Goal: Transaction & Acquisition: Book appointment/travel/reservation

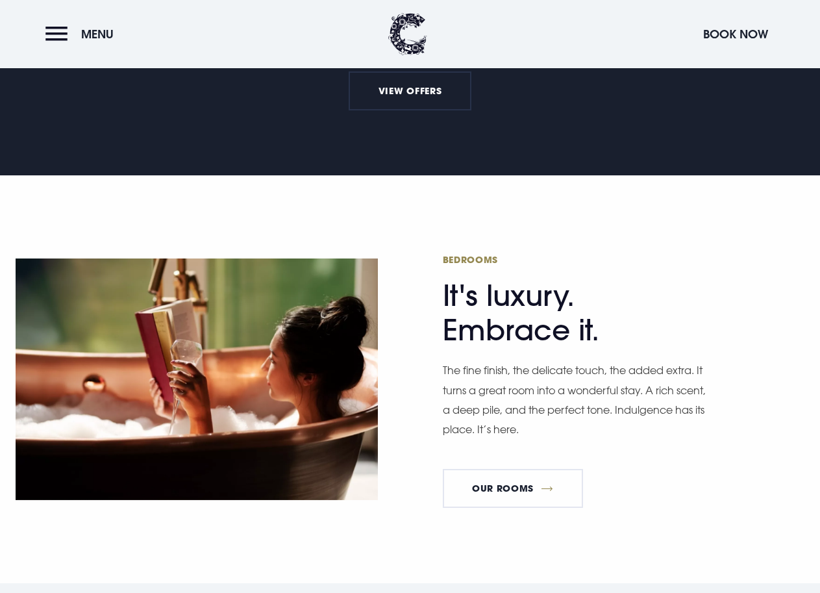
scroll to position [844, 0]
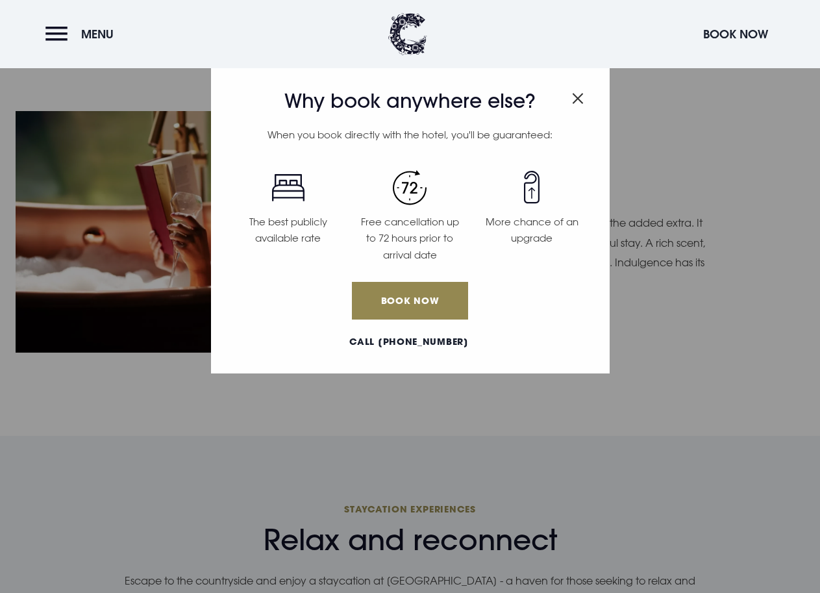
click at [577, 102] on img "Close modal" at bounding box center [578, 98] width 12 height 11
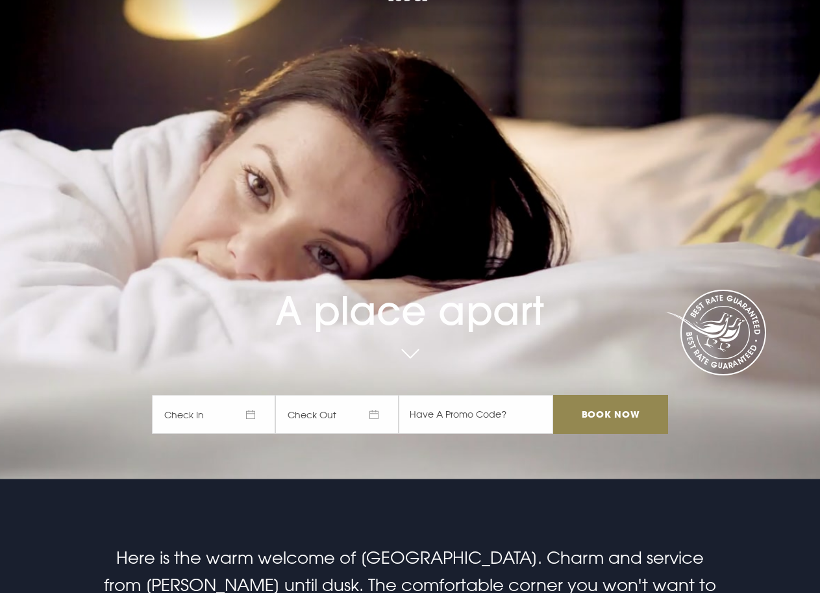
scroll to position [0, 0]
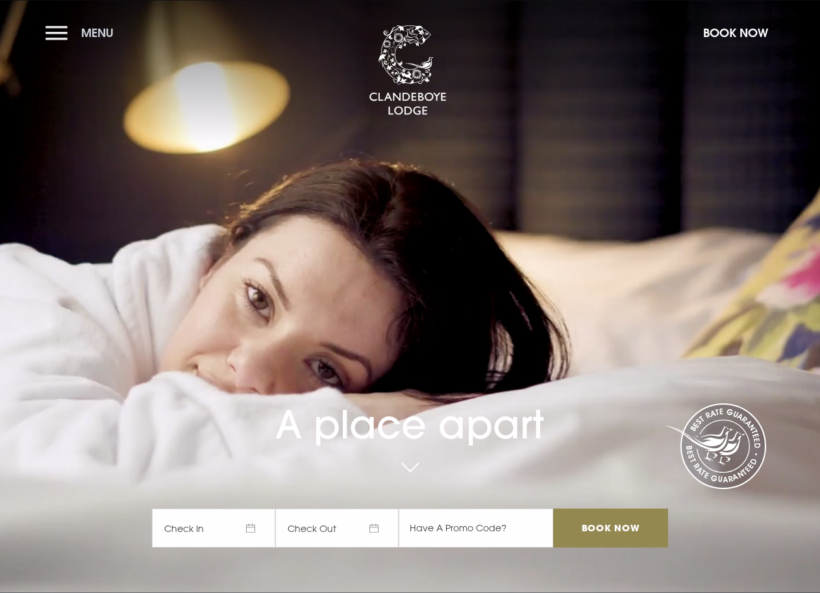
click at [53, 36] on button "Menu" at bounding box center [82, 33] width 75 height 28
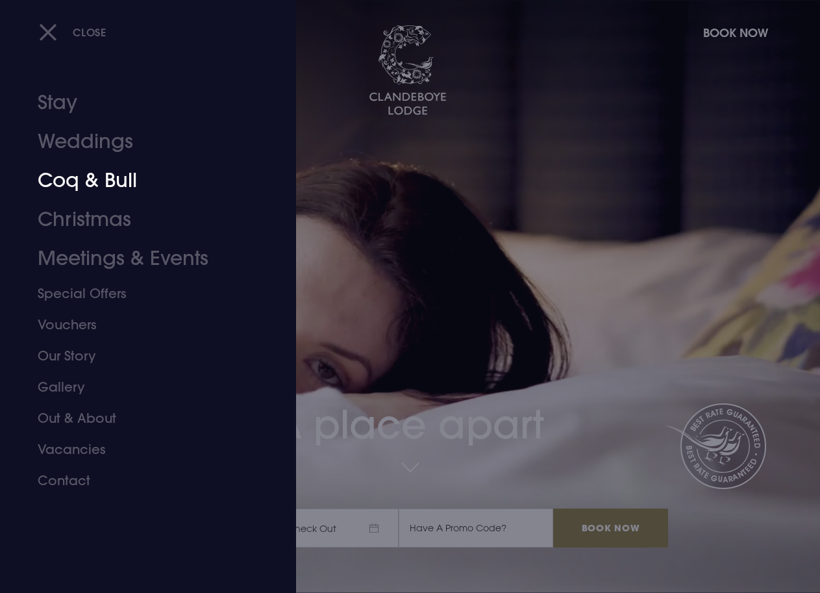
click at [59, 152] on link "Weddings" at bounding box center [139, 141] width 203 height 39
click at [59, 151] on link "Weddings" at bounding box center [139, 141] width 203 height 39
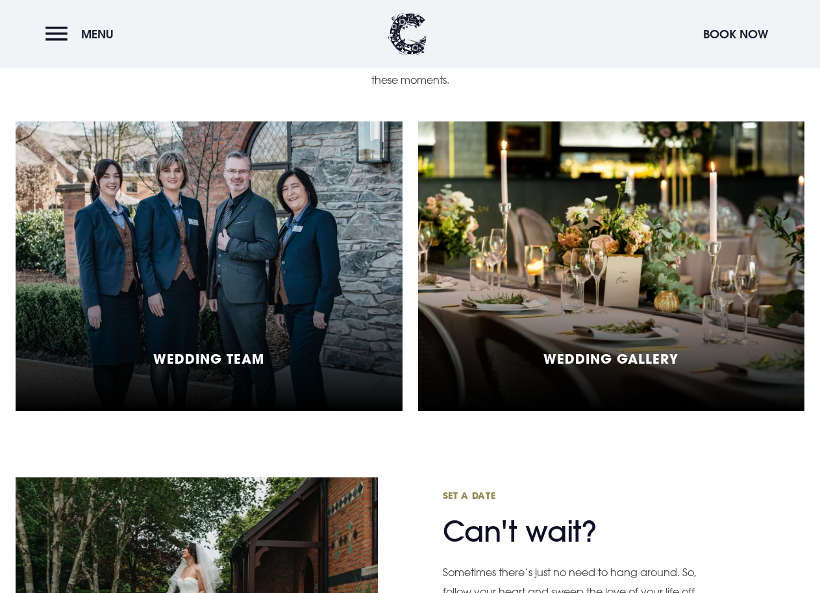
scroll to position [3441, 0]
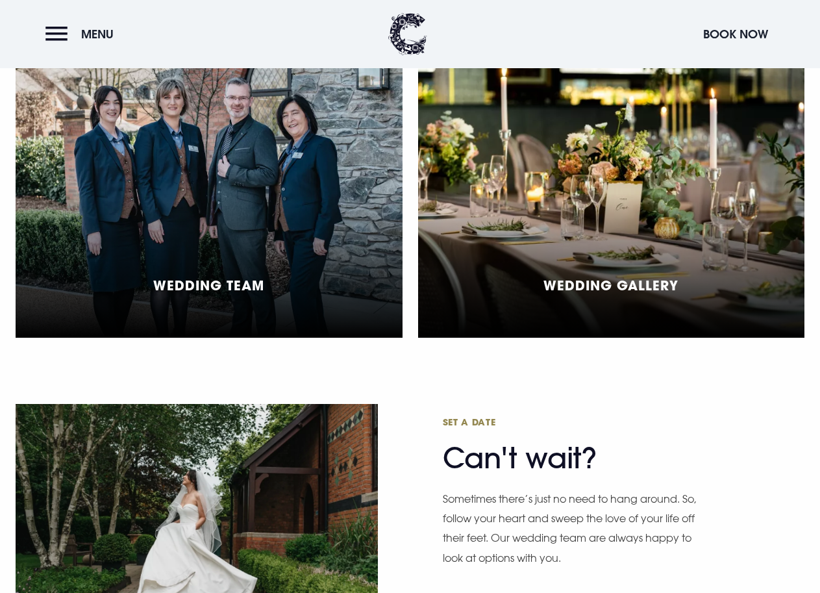
click at [650, 282] on div "Wedding Gallery" at bounding box center [611, 193] width 387 height 290
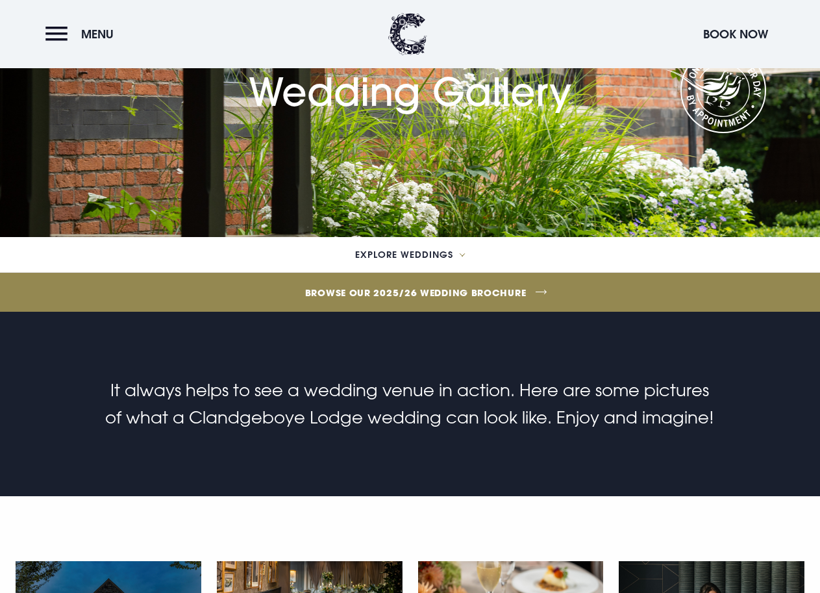
scroll to position [130, 0]
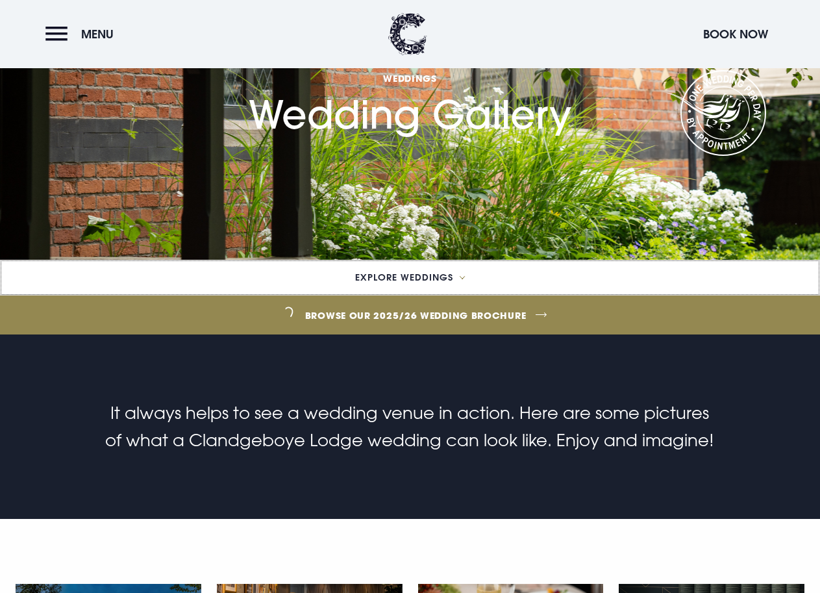
click at [460, 277] on icon at bounding box center [462, 277] width 5 height 3
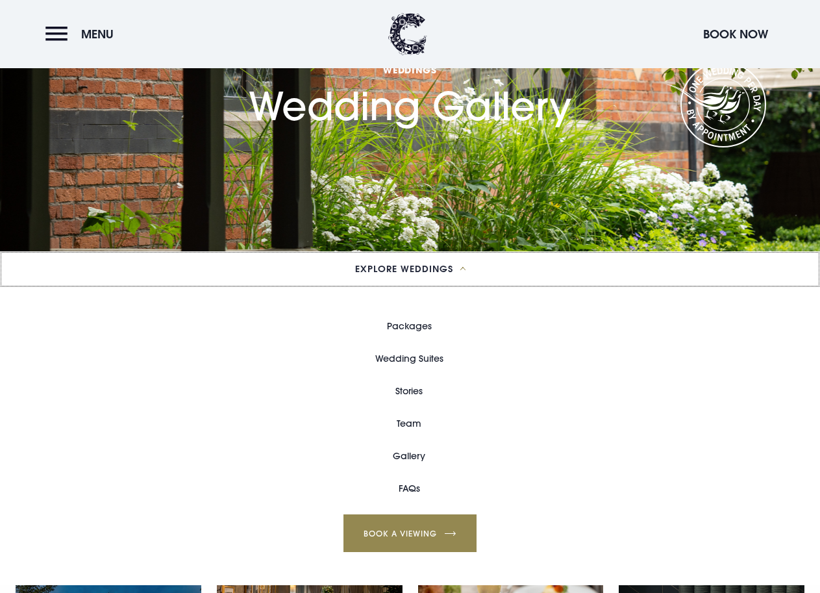
scroll to position [195, 0]
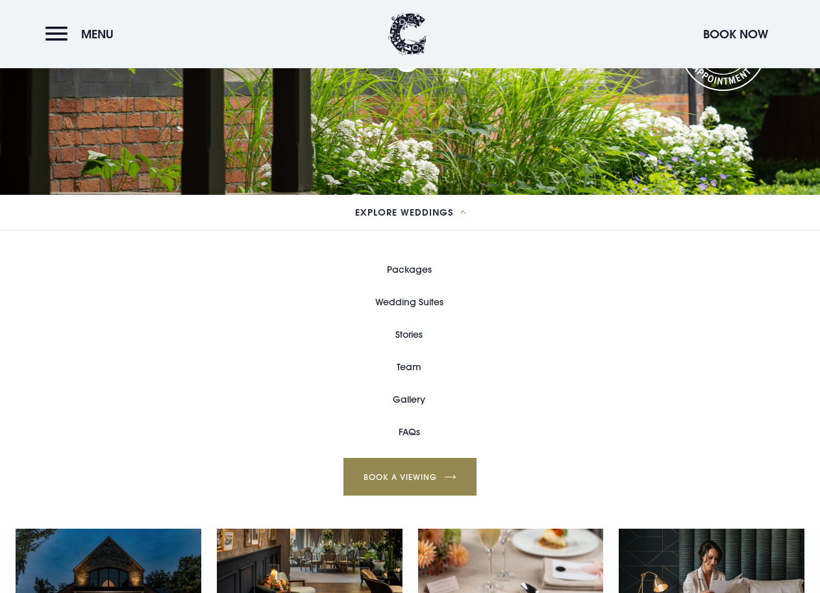
click at [414, 399] on link "Gallery" at bounding box center [409, 399] width 32 height 32
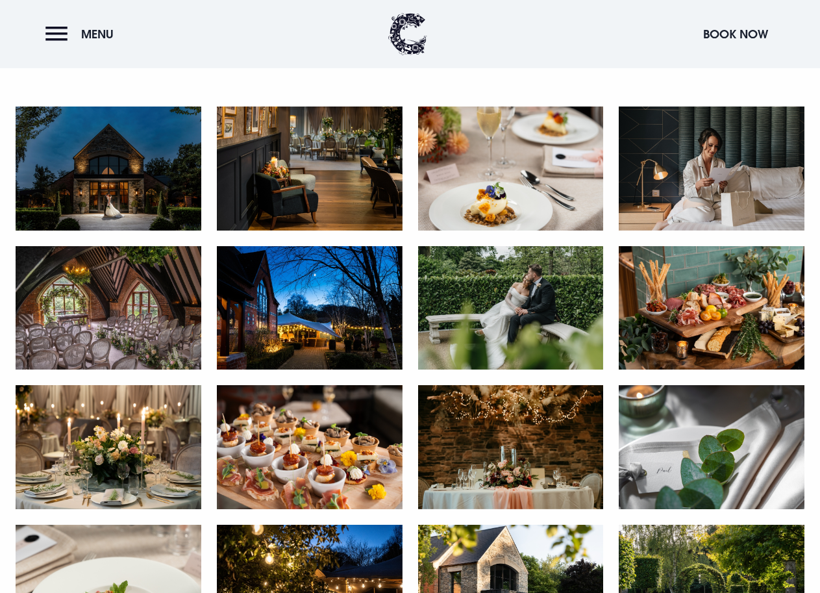
scroll to position [779, 0]
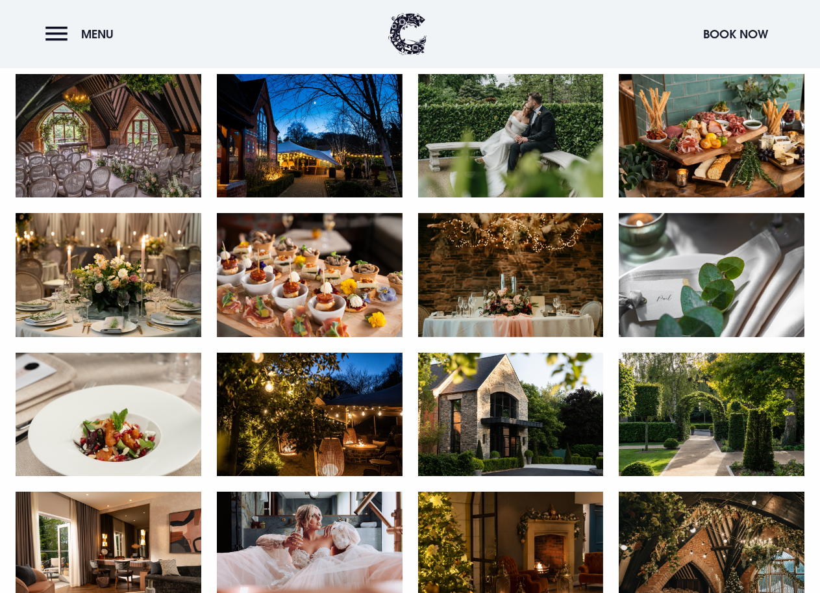
click at [334, 167] on img at bounding box center [310, 136] width 186 height 124
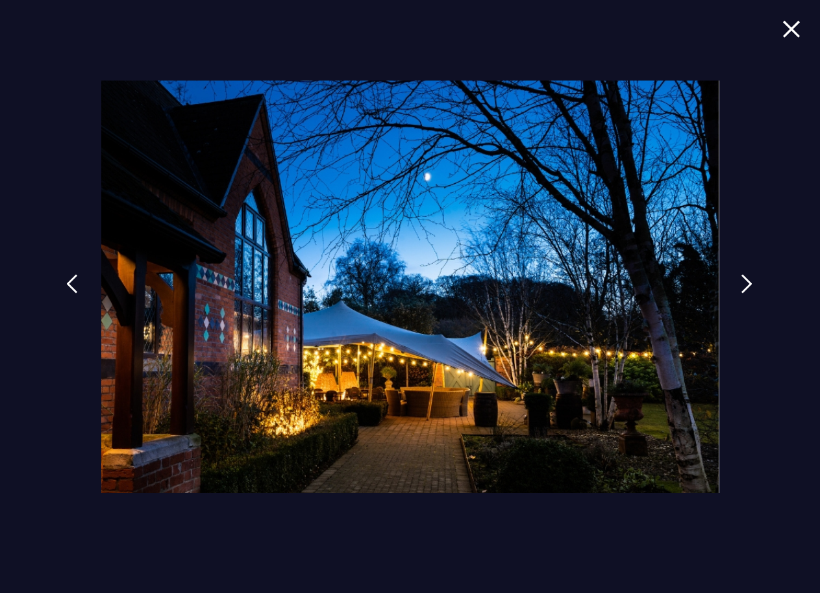
click at [796, 25] on img at bounding box center [791, 29] width 18 height 18
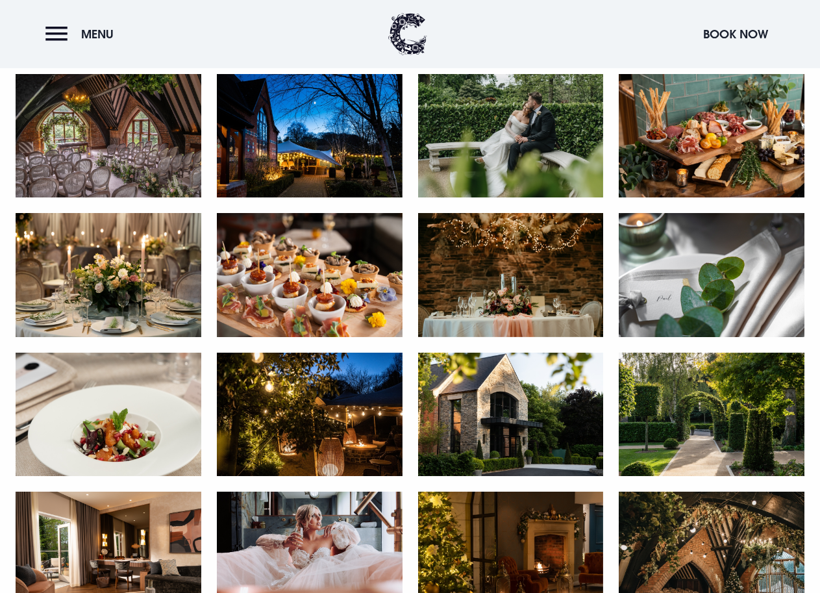
click at [108, 271] on img at bounding box center [109, 275] width 186 height 124
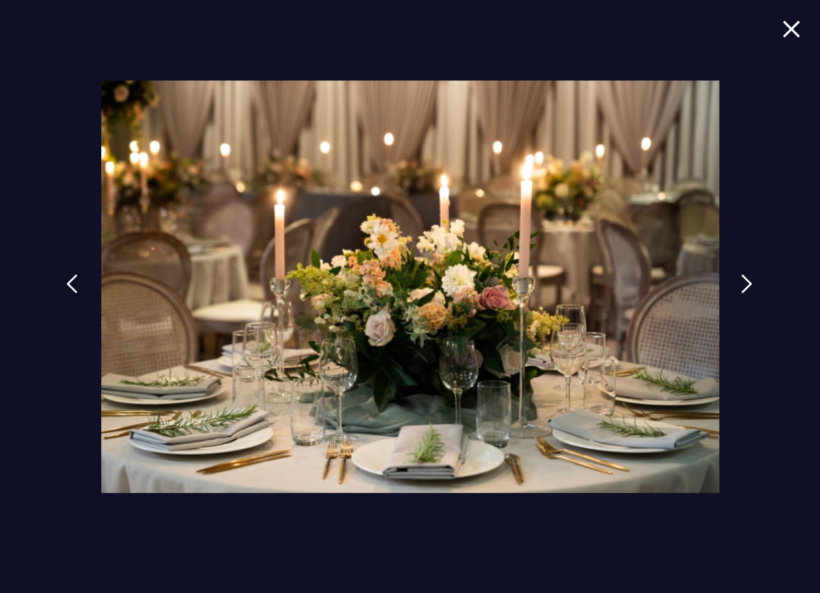
click at [800, 32] on img at bounding box center [791, 29] width 18 height 18
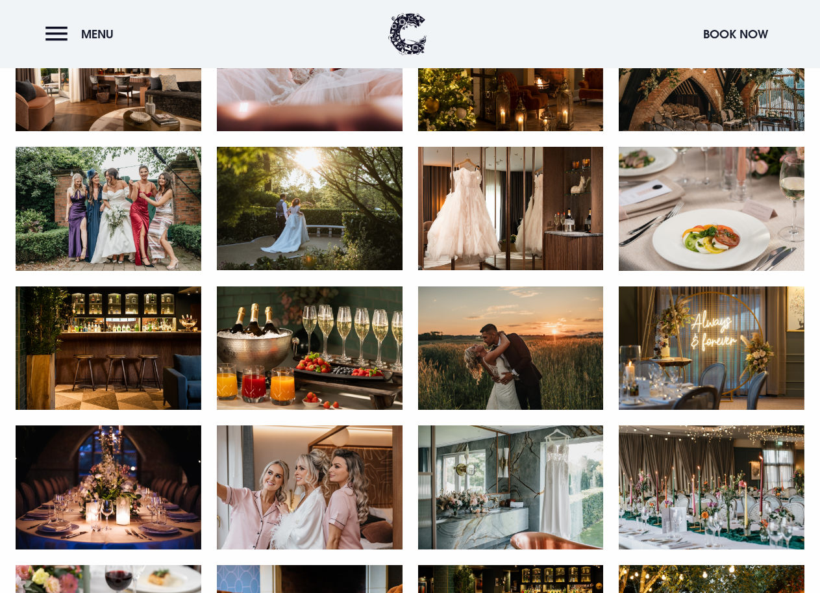
scroll to position [1428, 0]
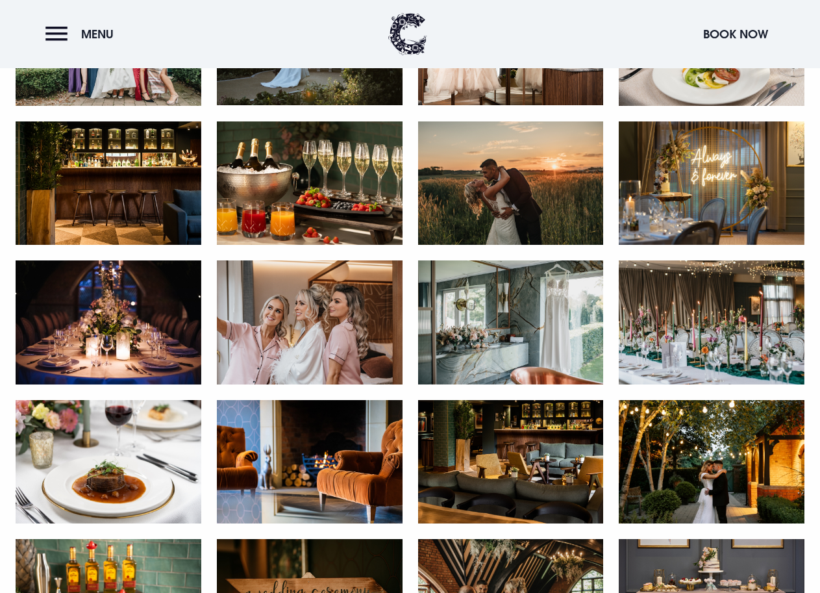
click at [733, 338] on img at bounding box center [712, 322] width 186 height 124
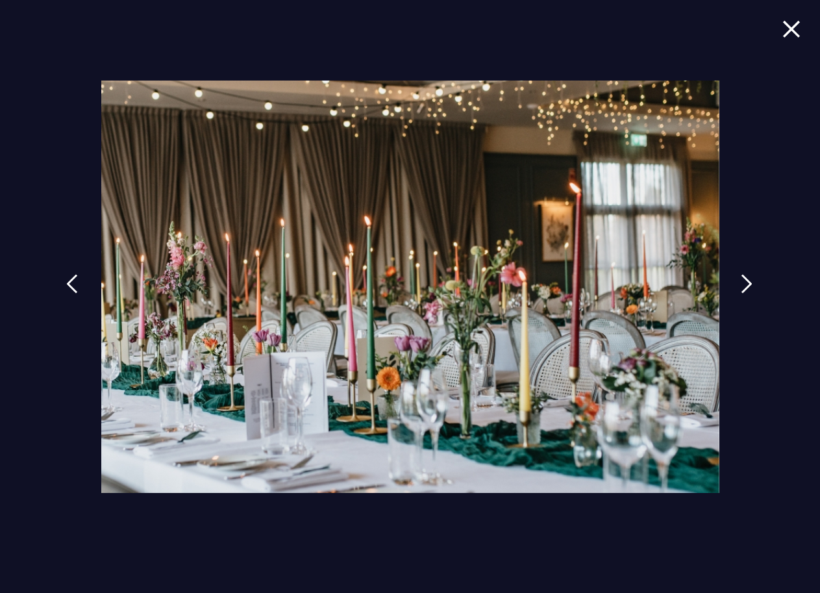
click at [793, 29] on img at bounding box center [791, 29] width 18 height 18
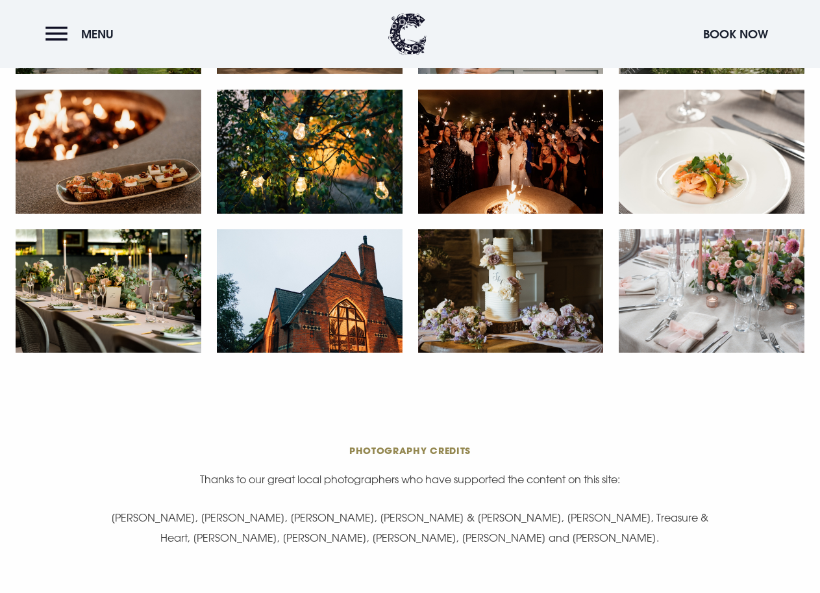
scroll to position [2272, 0]
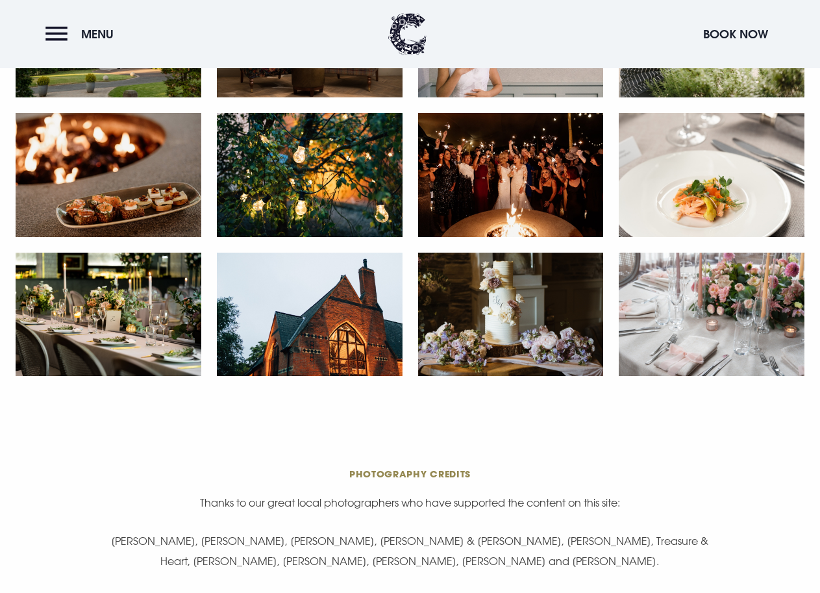
click at [93, 317] on img at bounding box center [109, 315] width 186 height 124
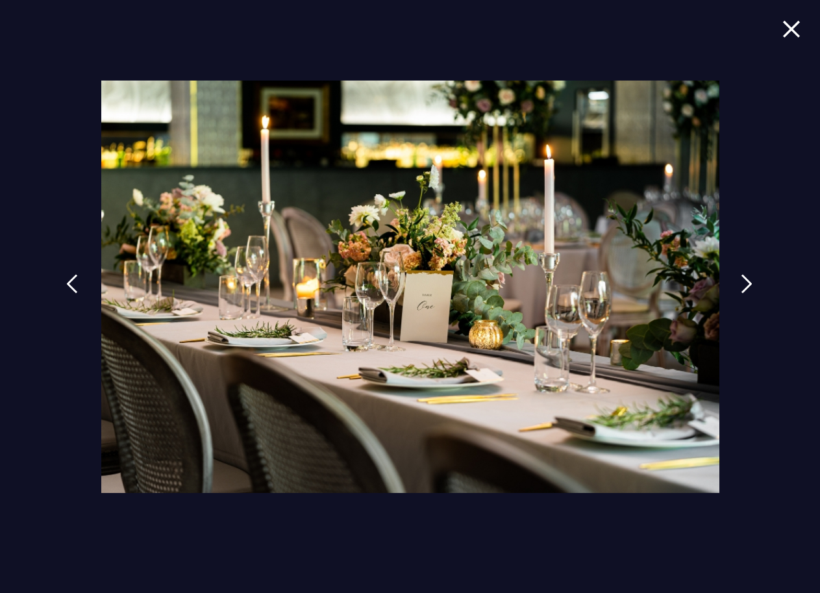
click at [796, 24] on img at bounding box center [791, 29] width 18 height 18
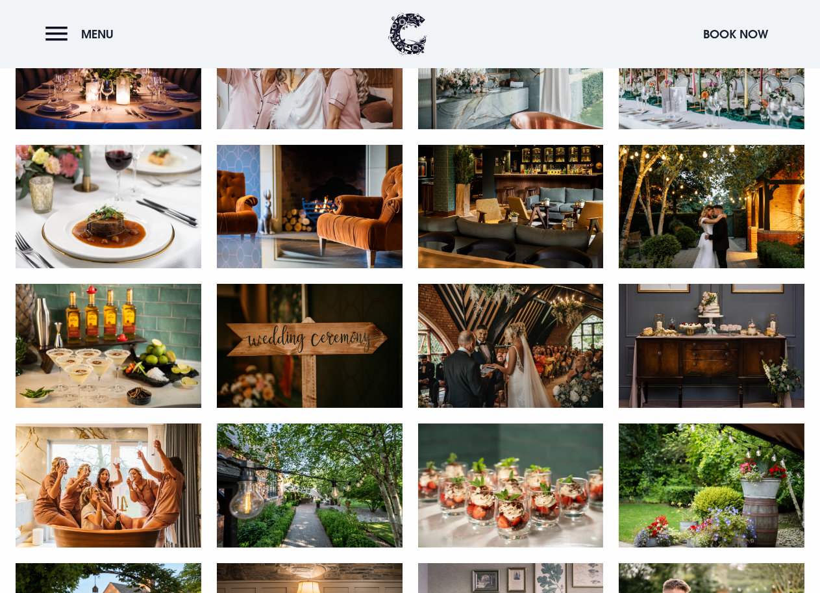
scroll to position [1558, 0]
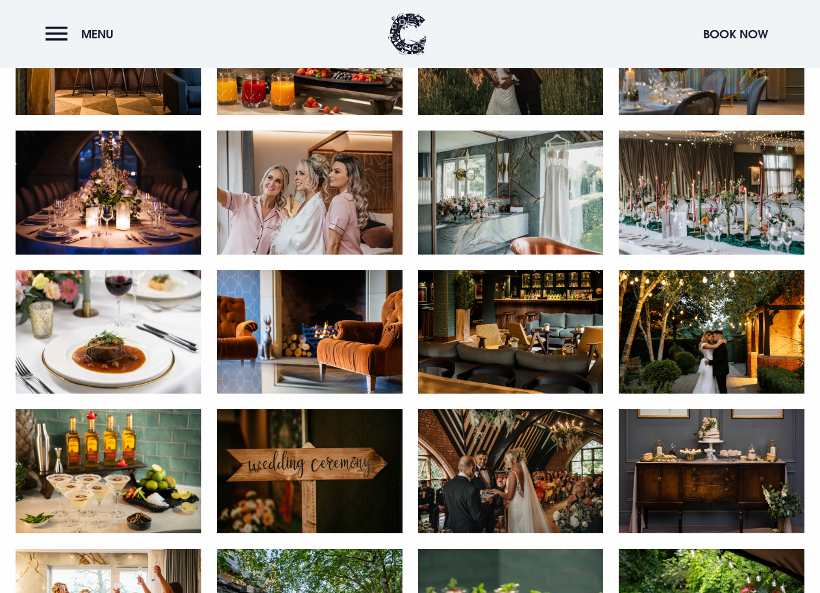
click at [556, 462] on img at bounding box center [511, 471] width 186 height 124
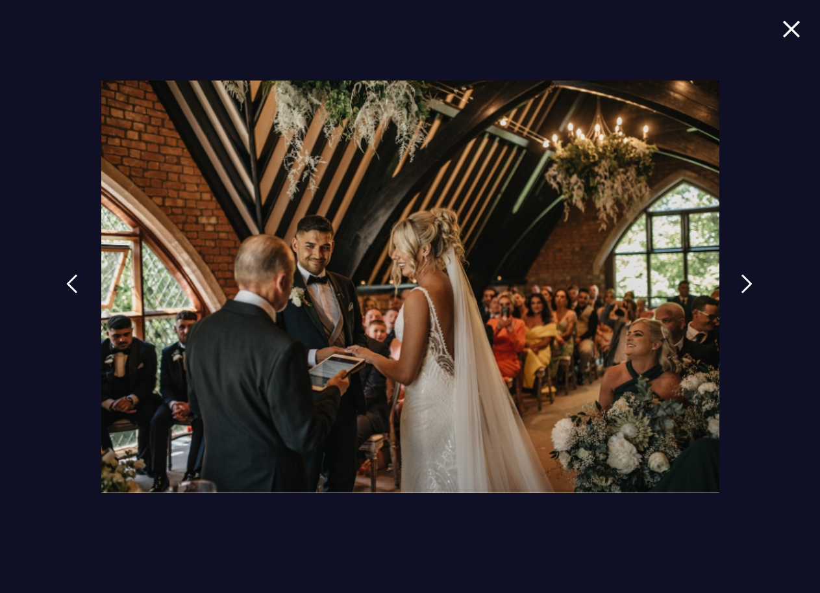
click at [793, 35] on img at bounding box center [791, 29] width 18 height 18
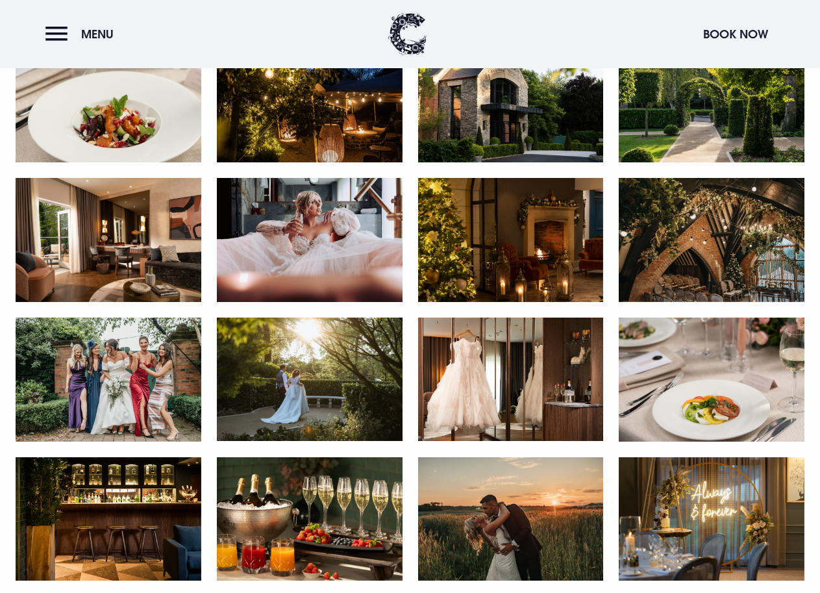
scroll to position [974, 0]
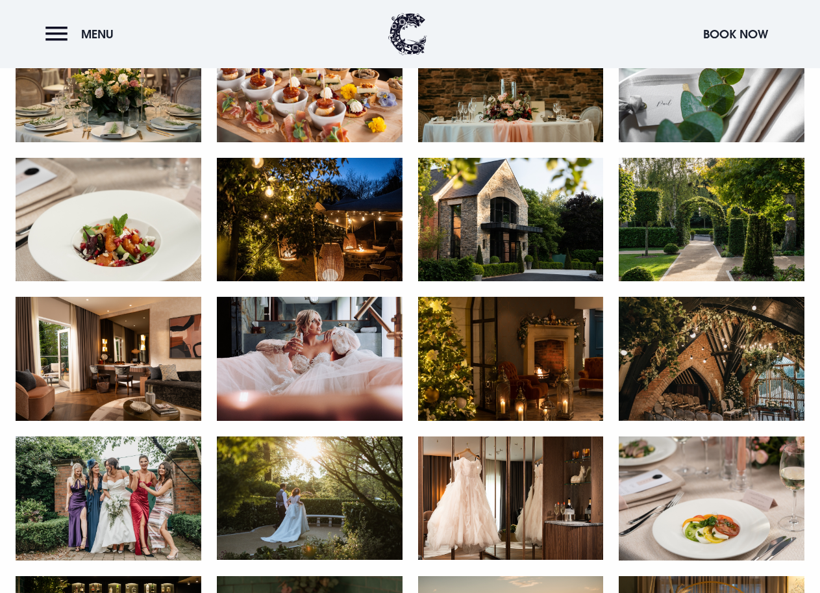
click at [558, 373] on img at bounding box center [511, 359] width 186 height 124
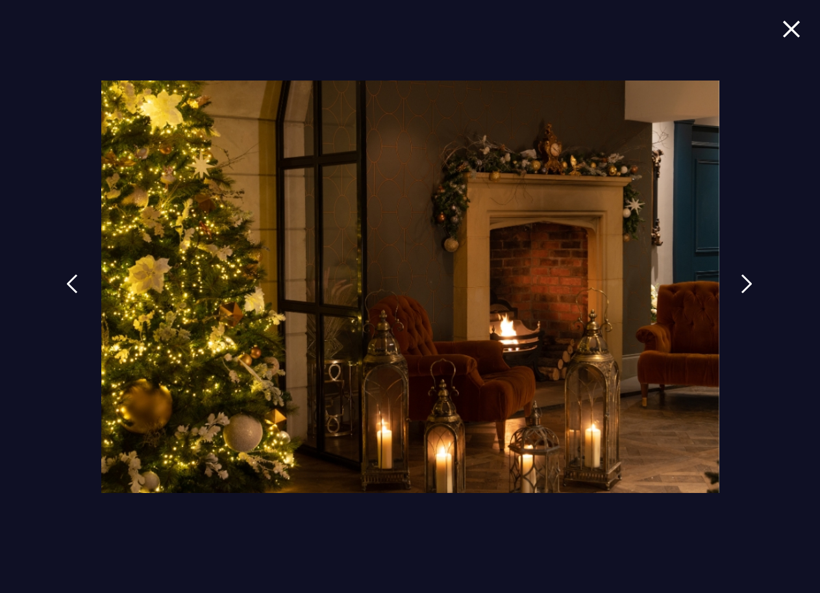
click at [793, 27] on img at bounding box center [791, 29] width 18 height 18
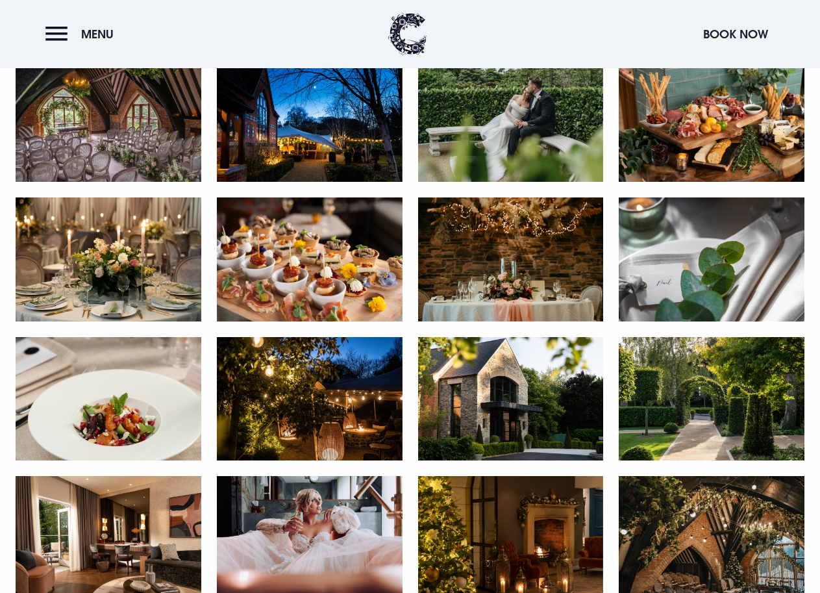
scroll to position [779, 0]
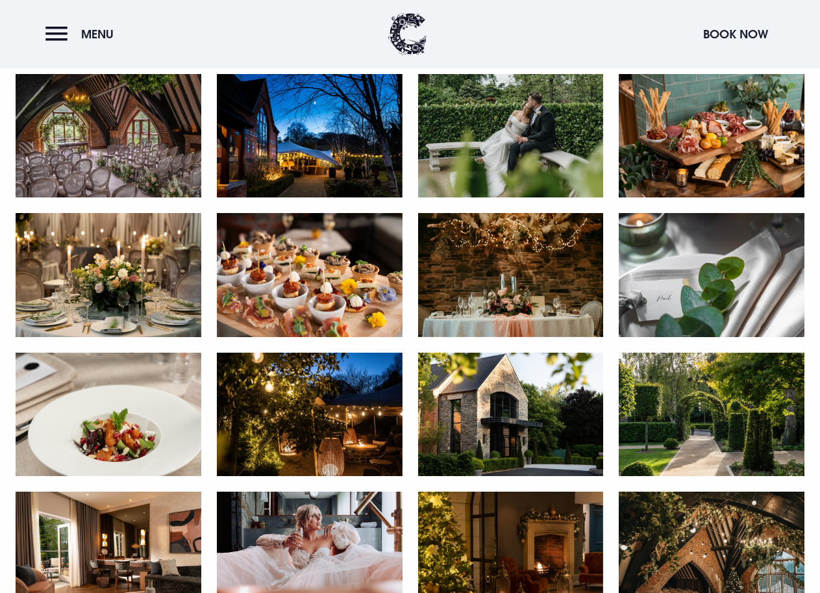
click at [321, 430] on img at bounding box center [310, 415] width 186 height 124
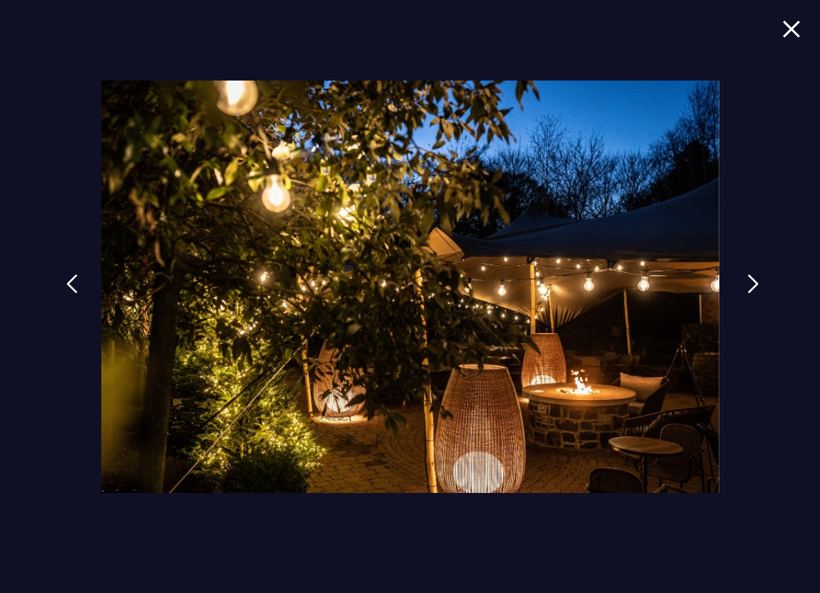
scroll to position [844, 0]
click at [759, 289] on link at bounding box center [753, 294] width 32 height 60
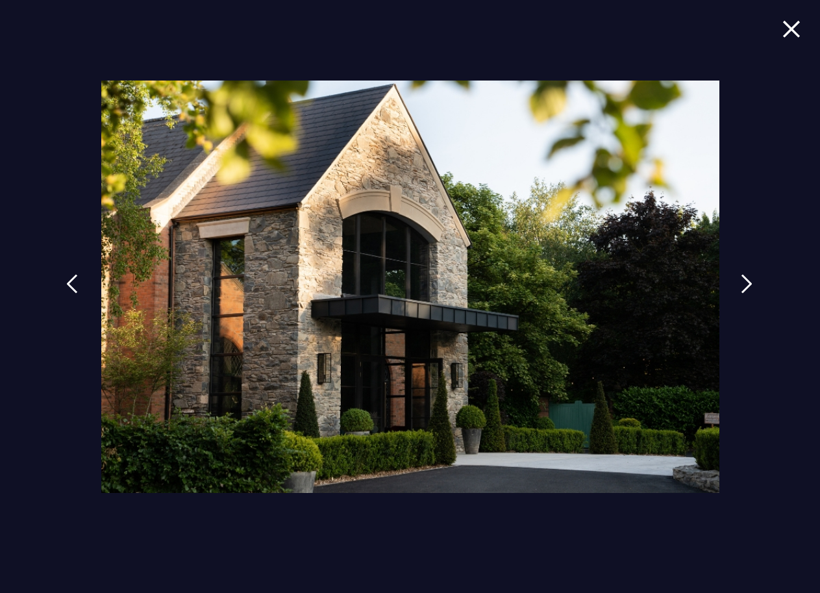
click at [802, 35] on div at bounding box center [410, 296] width 820 height 593
click at [788, 29] on img at bounding box center [791, 29] width 18 height 18
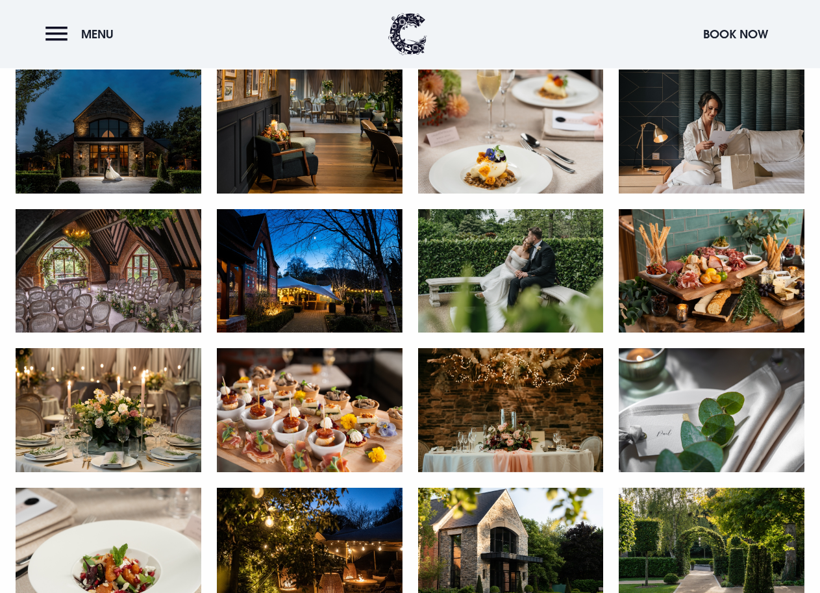
scroll to position [519, 0]
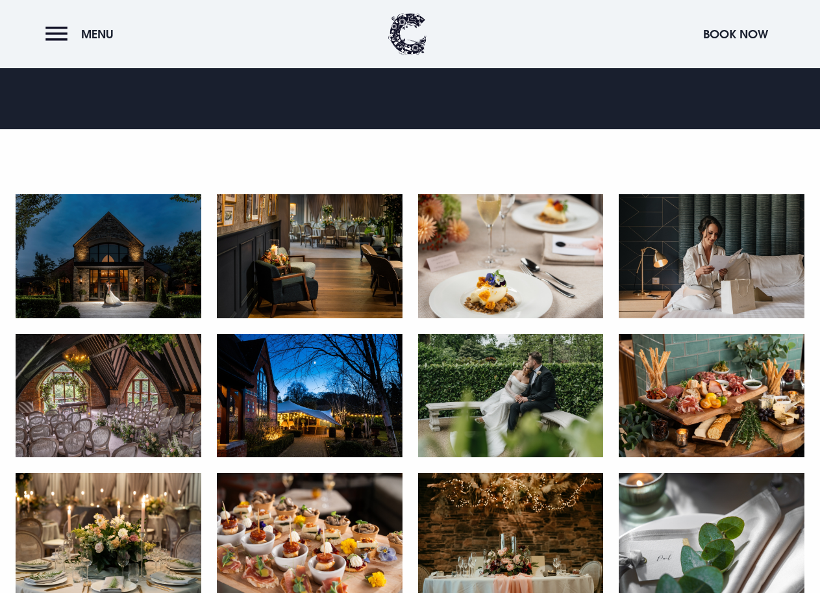
click at [107, 407] on img at bounding box center [109, 396] width 186 height 124
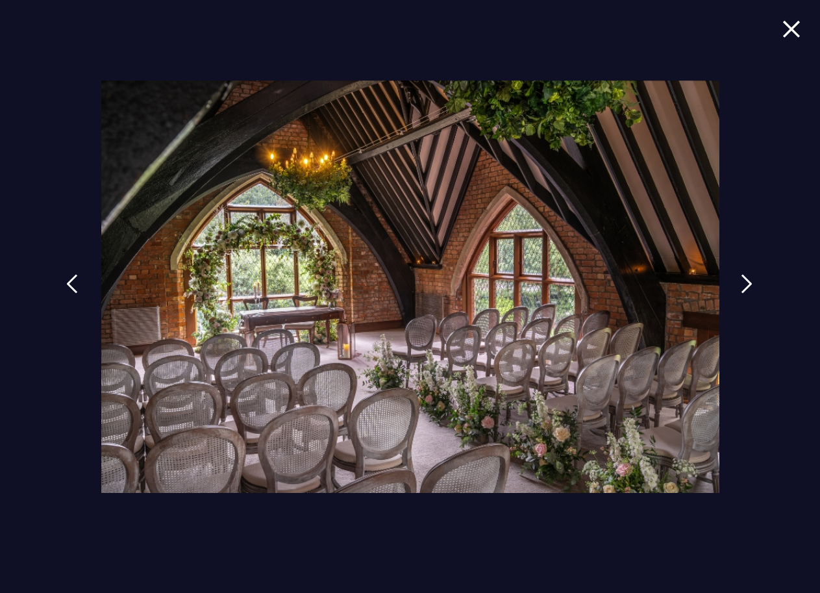
click at [792, 33] on img at bounding box center [791, 29] width 18 height 18
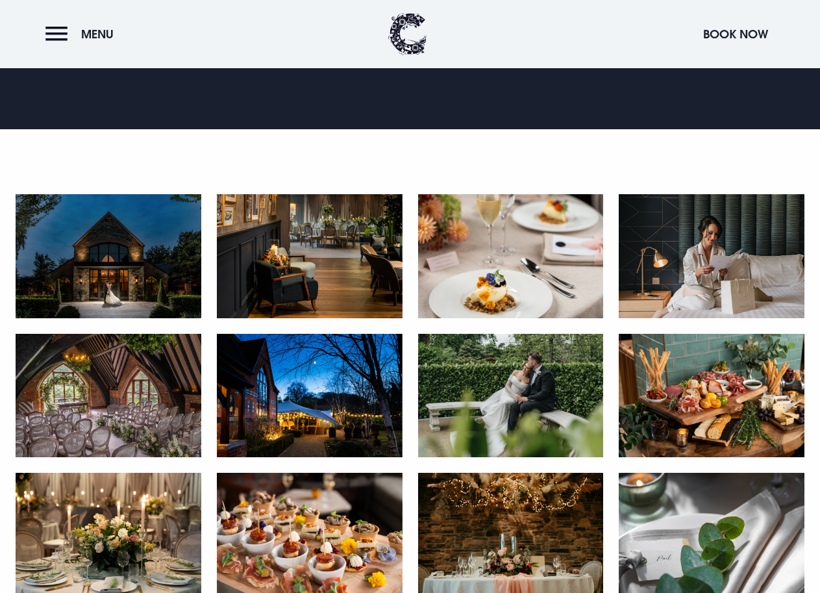
click at [342, 282] on img at bounding box center [310, 256] width 186 height 124
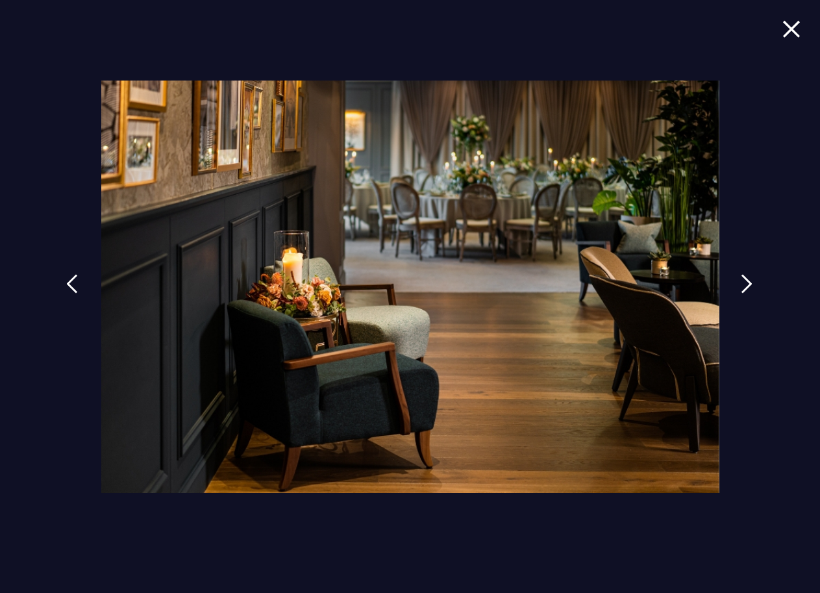
click at [788, 37] on span at bounding box center [791, 38] width 18 height 38
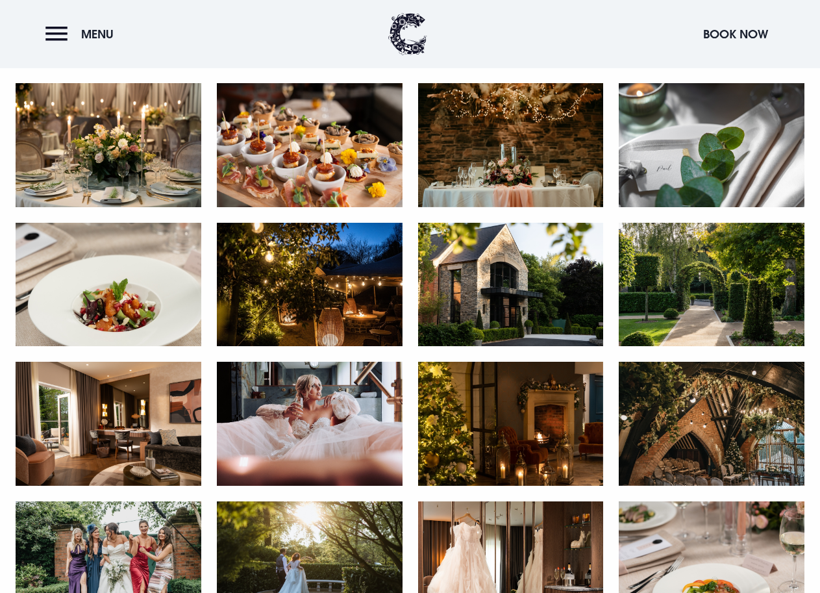
scroll to position [714, 0]
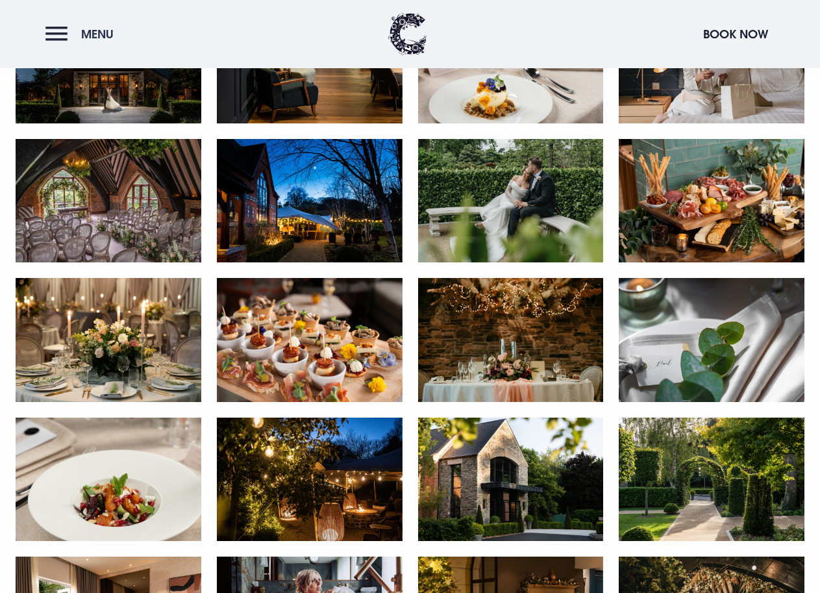
click at [61, 30] on button "Menu" at bounding box center [82, 34] width 75 height 28
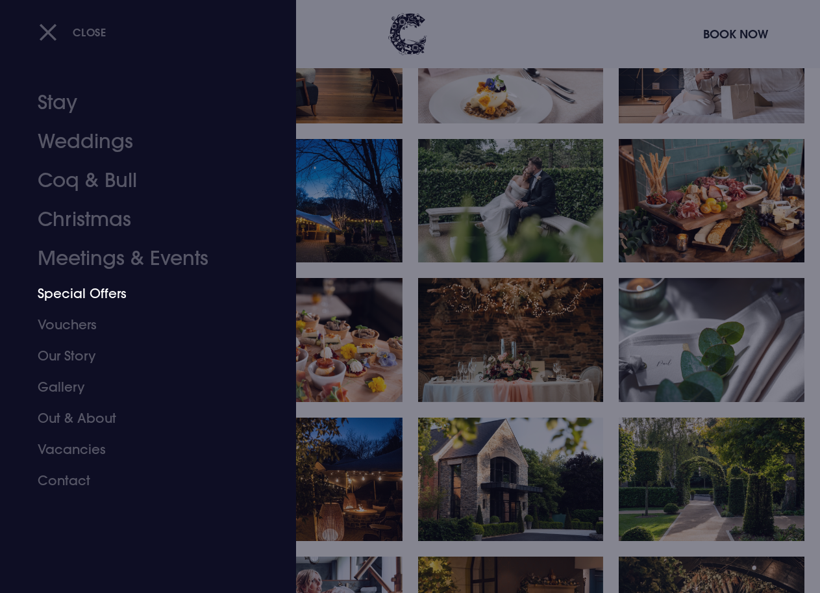
click at [106, 290] on link "Special Offers" at bounding box center [139, 293] width 203 height 31
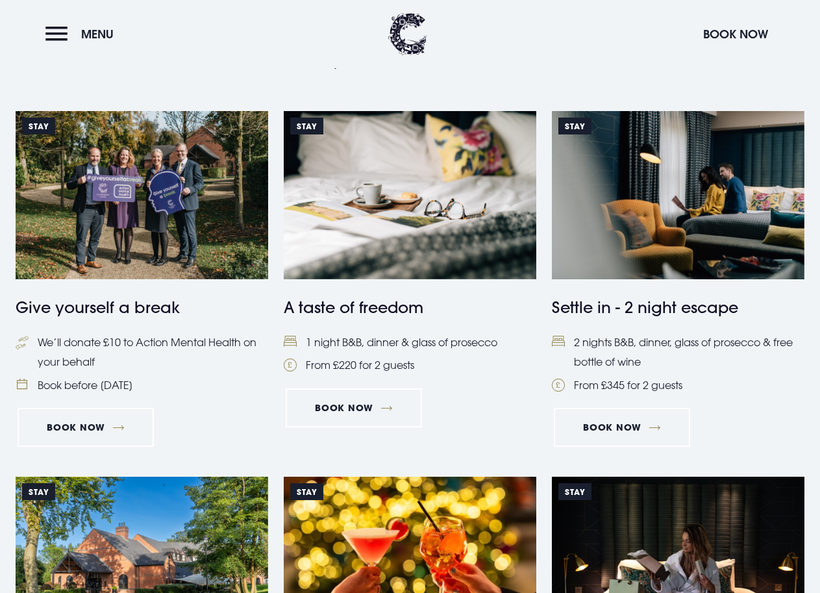
scroll to position [390, 0]
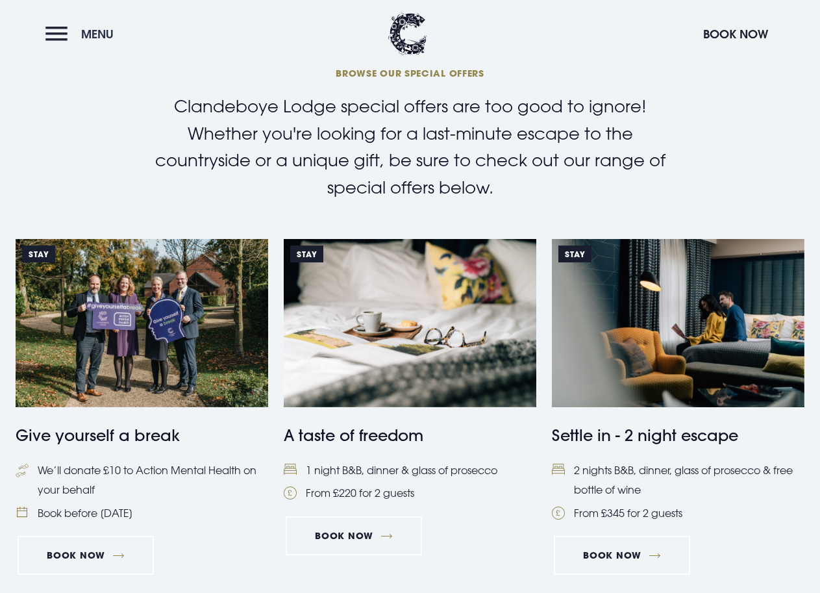
click at [45, 38] on header "Menu Book Now" at bounding box center [410, 34] width 820 height 68
click at [50, 34] on button "Menu" at bounding box center [82, 34] width 75 height 28
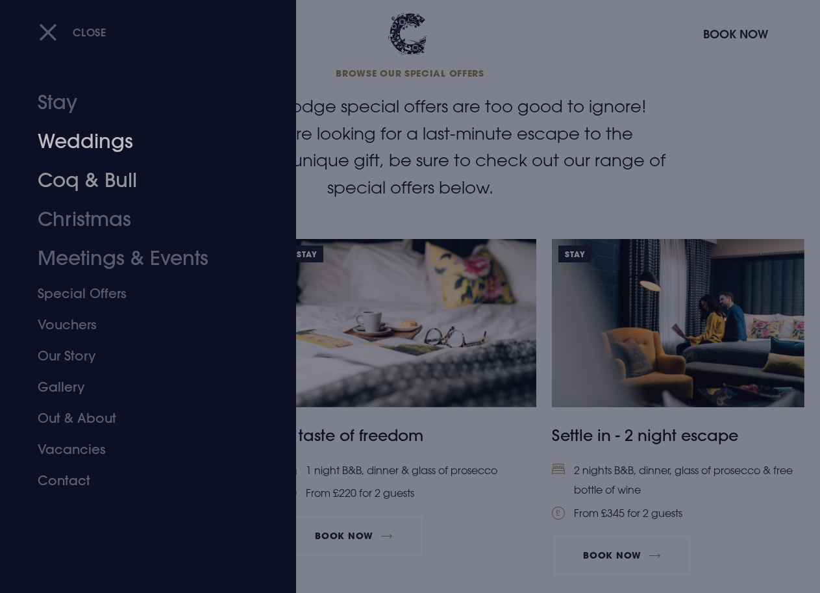
click at [99, 134] on link "Weddings" at bounding box center [139, 141] width 203 height 39
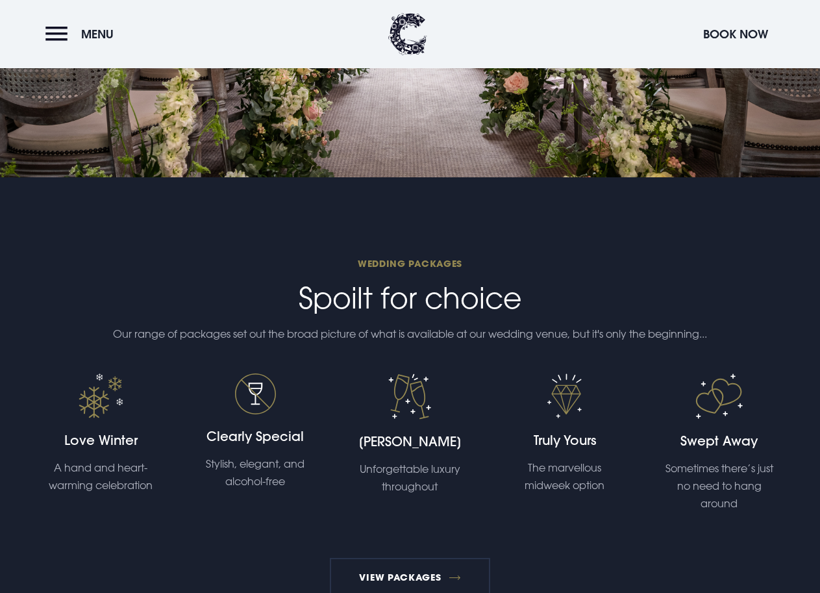
scroll to position [2857, 0]
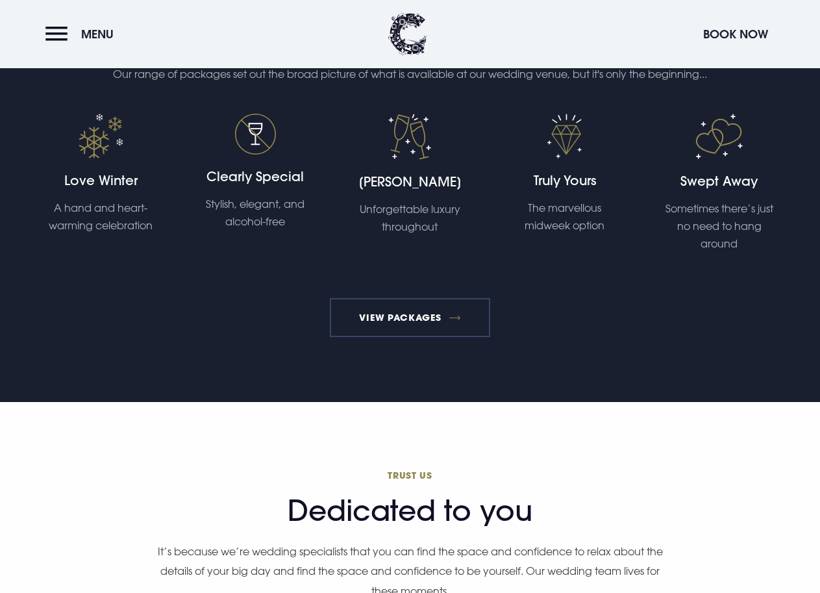
click at [434, 329] on link "View Packages" at bounding box center [410, 317] width 160 height 39
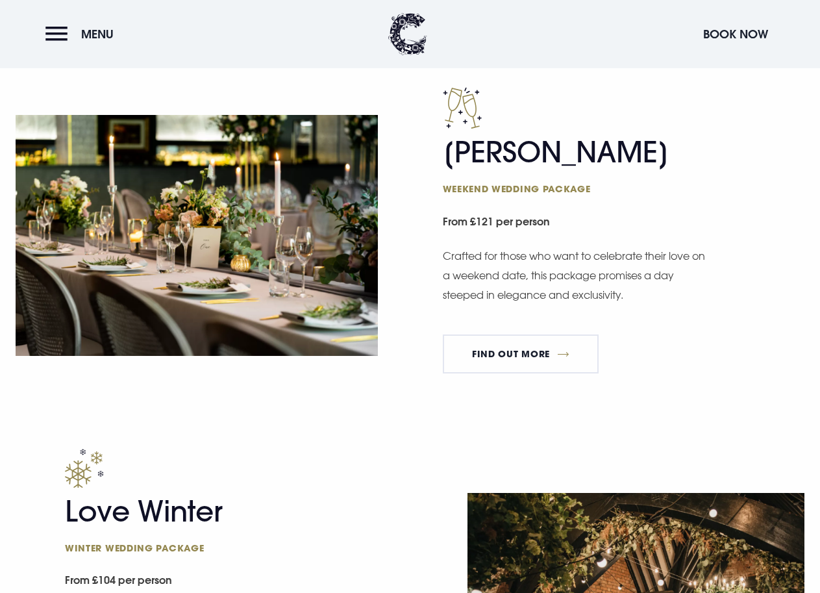
scroll to position [1363, 0]
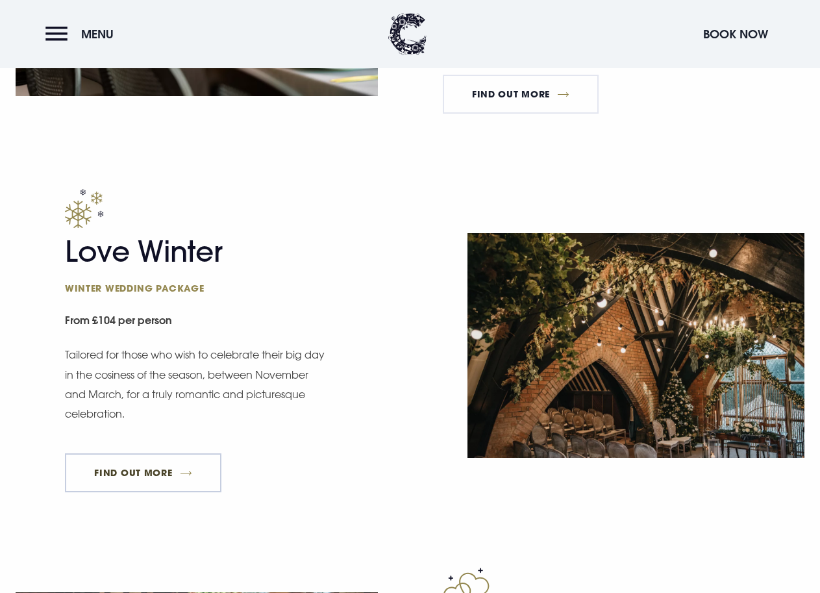
click at [157, 477] on link "FIND OUT MORE" at bounding box center [143, 472] width 156 height 39
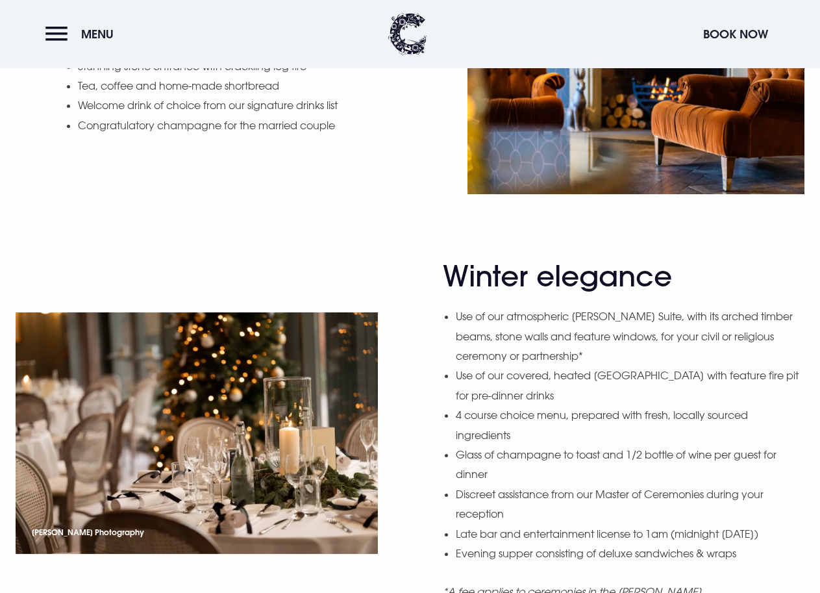
scroll to position [844, 0]
